Goal: Navigation & Orientation: Find specific page/section

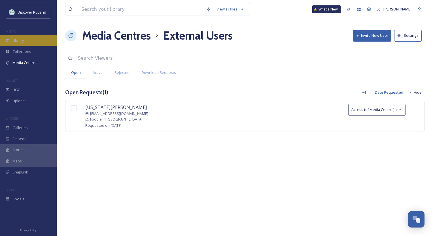
click at [21, 39] on span "Library" at bounding box center [17, 40] width 11 height 5
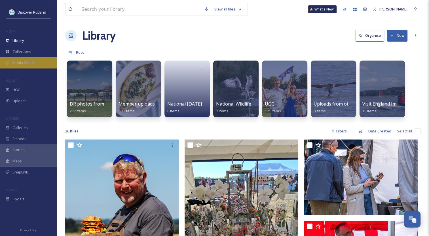
click at [50, 59] on div "Media Centres" at bounding box center [28, 62] width 57 height 11
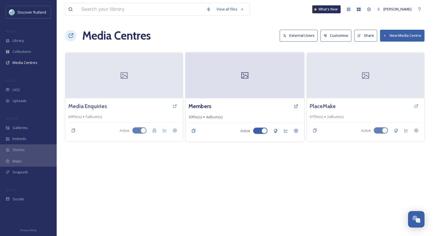
click at [235, 75] on div at bounding box center [245, 75] width 118 height 46
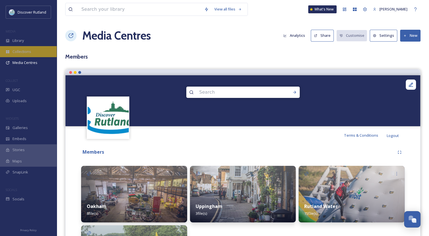
click at [32, 50] on div "Collections" at bounding box center [28, 51] width 57 height 11
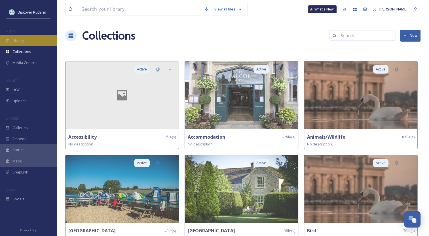
click at [22, 41] on span "Library" at bounding box center [17, 40] width 11 height 5
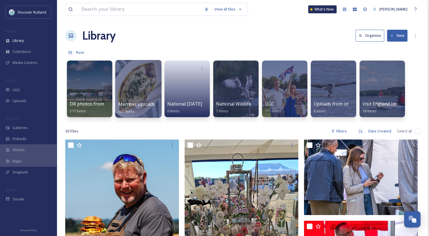
click at [137, 90] on div at bounding box center [138, 89] width 46 height 58
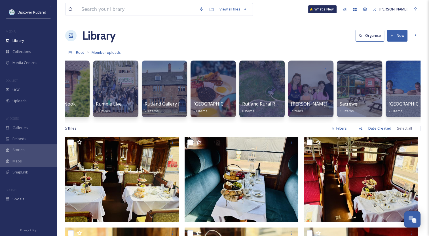
scroll to position [0, 465]
